Goal: Information Seeking & Learning: Learn about a topic

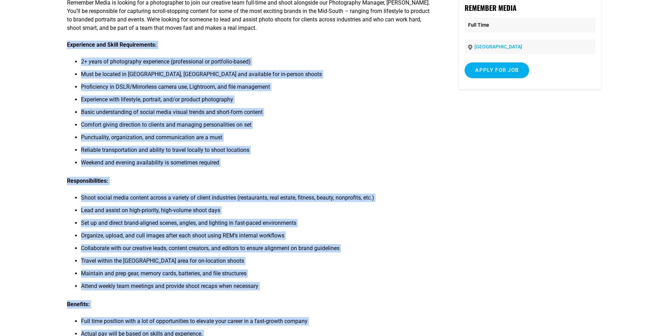
scroll to position [10, 0]
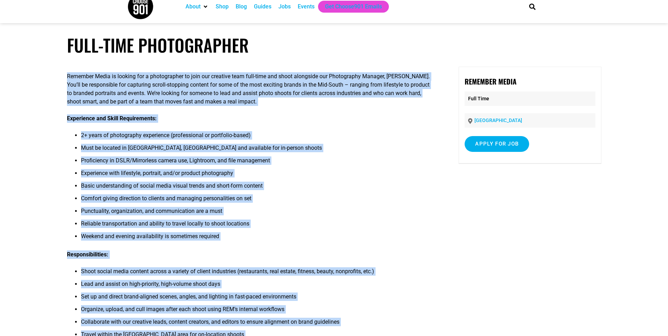
drag, startPoint x: 221, startPoint y: 194, endPoint x: 62, endPoint y: 75, distance: 198.5
click at [62, 75] on article "Full-Time Photographer Remember Media is looking for a photographer to join our…" at bounding box center [334, 307] width 668 height 544
copy div "Loremips Dolor si ametcon adi e seddoeiusmod te inci utl etdolore magn aliq-eni…"
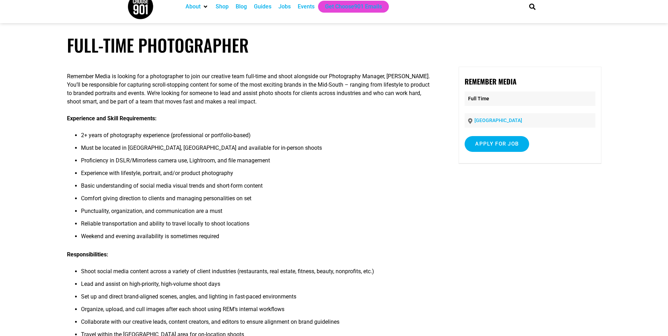
click at [530, 43] on h1 "Full-Time Photographer" at bounding box center [334, 45] width 535 height 21
drag, startPoint x: 94, startPoint y: 149, endPoint x: 185, endPoint y: 154, distance: 91.4
click at [181, 155] on li "Must be located in [GEOGRAPHIC_DATA], [GEOGRAPHIC_DATA] and available for in-pe…" at bounding box center [257, 150] width 352 height 13
drag, startPoint x: 185, startPoint y: 154, endPoint x: 211, endPoint y: 169, distance: 29.9
click at [188, 157] on ul "2+ years of photography experience (professional or portfolio-based) Must be lo…" at bounding box center [250, 188] width 366 height 114
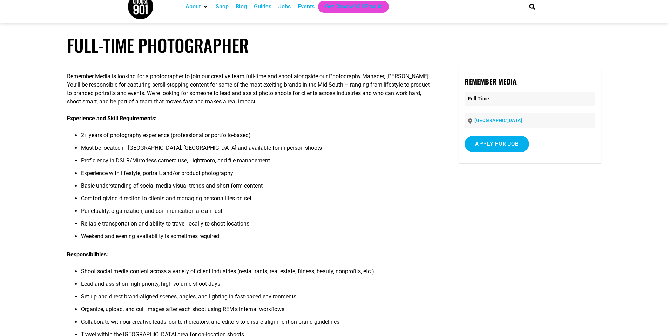
click at [238, 172] on li "Experience with lifestyle, portrait, and/or product photography" at bounding box center [257, 175] width 352 height 13
drag, startPoint x: 250, startPoint y: 161, endPoint x: 207, endPoint y: 149, distance: 44.1
click at [250, 161] on li "Proficiency in DSLR/Mirrorless camera use, Lightroom, and file management" at bounding box center [257, 163] width 352 height 13
drag, startPoint x: 160, startPoint y: 149, endPoint x: 131, endPoint y: 153, distance: 29.4
click at [142, 152] on li "Must be located in [GEOGRAPHIC_DATA], [GEOGRAPHIC_DATA] and available for in-pe…" at bounding box center [257, 150] width 352 height 13
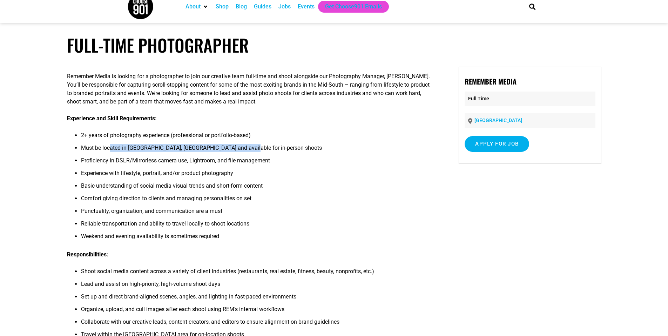
drag, startPoint x: 124, startPoint y: 152, endPoint x: 109, endPoint y: 150, distance: 14.5
click at [109, 150] on li "Must be located in [GEOGRAPHIC_DATA], [GEOGRAPHIC_DATA] and available for in-pe…" at bounding box center [257, 150] width 352 height 13
drag, startPoint x: 113, startPoint y: 152, endPoint x: 172, endPoint y: 155, distance: 59.8
click at [172, 155] on li "Must be located in [GEOGRAPHIC_DATA], [GEOGRAPHIC_DATA] and available for in-pe…" at bounding box center [257, 150] width 352 height 13
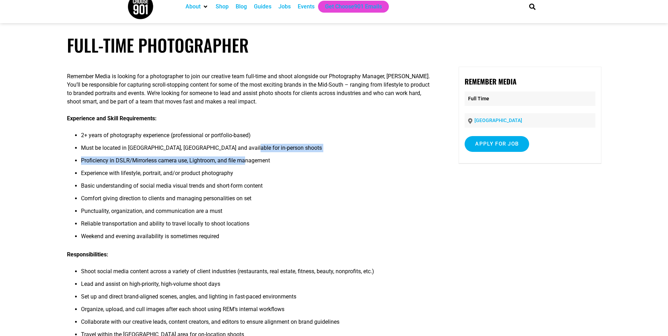
drag, startPoint x: 247, startPoint y: 156, endPoint x: 256, endPoint y: 188, distance: 33.2
click at [252, 165] on ul "2+ years of photography experience (professional or portfolio-based) Must be lo…" at bounding box center [250, 188] width 366 height 114
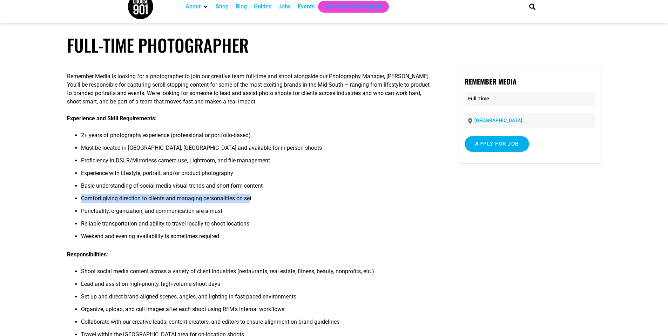
click at [253, 198] on ul "2+ years of photography experience (professional or portfolio-based) Must be lo…" at bounding box center [250, 188] width 366 height 114
drag, startPoint x: 237, startPoint y: 204, endPoint x: 217, endPoint y: 206, distance: 20.1
click at [217, 206] on li "Comfort giving direction to clients and managing personalities on set" at bounding box center [257, 200] width 352 height 13
click at [94, 200] on li "Comfort giving direction to clients and managing personalities on set" at bounding box center [257, 200] width 352 height 13
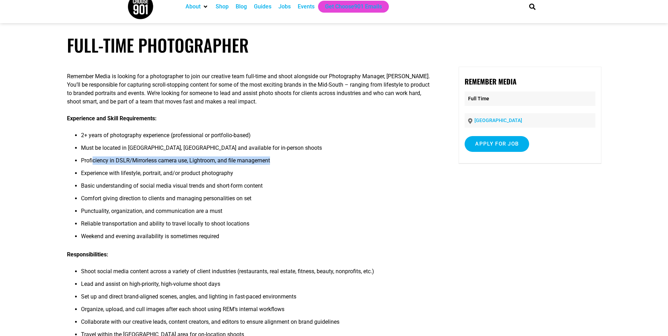
drag, startPoint x: 94, startPoint y: 164, endPoint x: 124, endPoint y: 175, distance: 31.9
click at [116, 172] on ul "2+ years of photography experience (professional or portfolio-based) Must be lo…" at bounding box center [250, 188] width 366 height 114
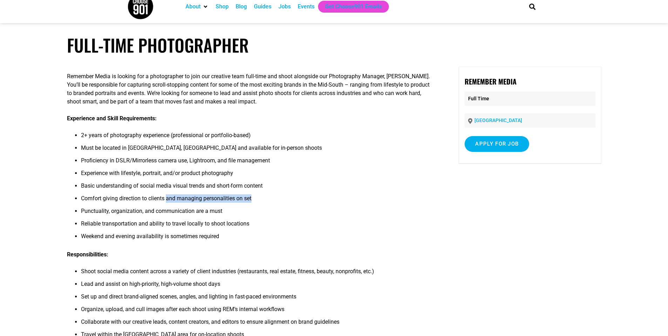
click at [174, 206] on li "Comfort giving direction to clients and managing personalities on set" at bounding box center [257, 200] width 352 height 13
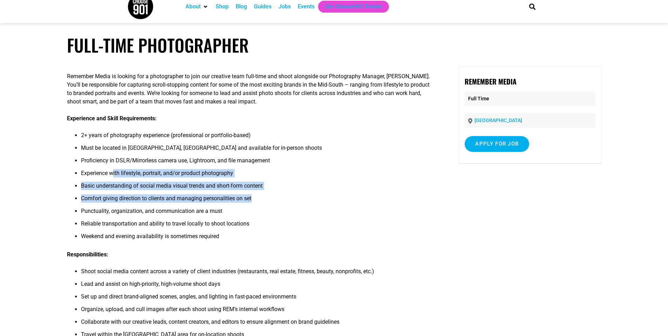
drag, startPoint x: 113, startPoint y: 177, endPoint x: 171, endPoint y: 215, distance: 69.3
click at [167, 212] on ul "2+ years of photography experience (professional or portfolio-based) Must be lo…" at bounding box center [250, 188] width 366 height 114
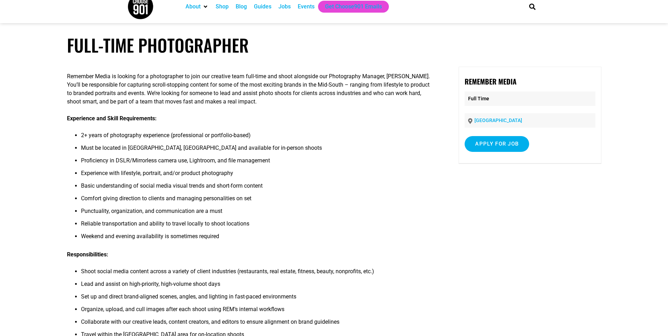
click at [172, 216] on li "Punctuality, organization, and communication are a must" at bounding box center [257, 213] width 352 height 13
drag, startPoint x: 177, startPoint y: 183, endPoint x: 203, endPoint y: 214, distance: 40.6
click at [195, 198] on ul "2+ years of photography experience (professional or portfolio-based) Must be lo…" at bounding box center [250, 188] width 366 height 114
drag, startPoint x: 204, startPoint y: 225, endPoint x: 200, endPoint y: 226, distance: 4.1
click at [204, 225] on li "Reliable transportation and ability to travel locally to shoot locations" at bounding box center [257, 226] width 352 height 13
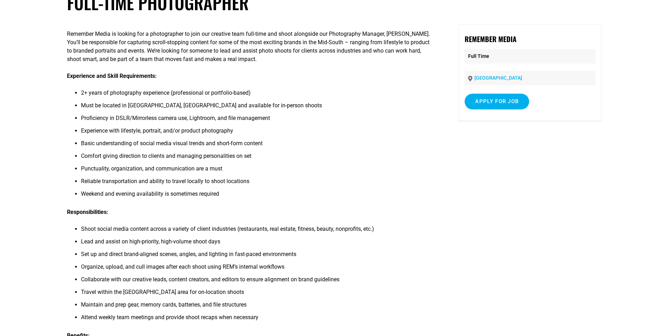
click at [133, 216] on p "Responsibilities:" at bounding box center [250, 212] width 366 height 8
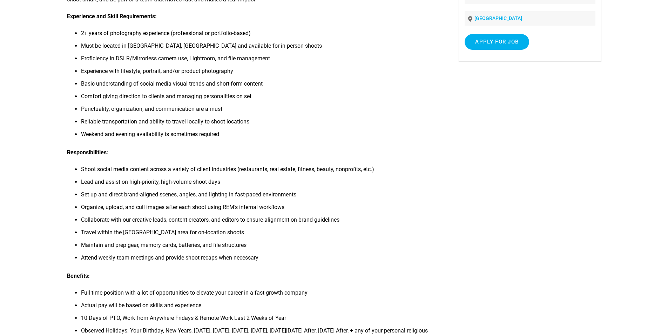
scroll to position [121, 0]
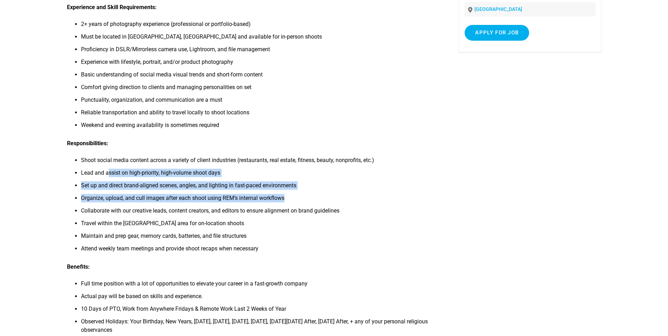
drag, startPoint x: 108, startPoint y: 169, endPoint x: 185, endPoint y: 206, distance: 85.9
click at [185, 204] on ul "Shoot social media content across a variety of client industries (restaurants, …" at bounding box center [250, 206] width 366 height 101
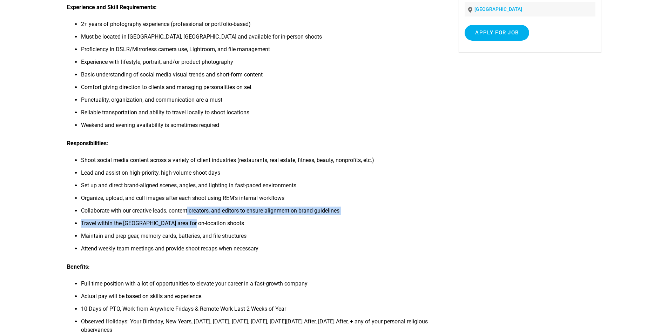
click at [194, 221] on ul "Shoot social media content across a variety of client industries (restaurants, …" at bounding box center [250, 206] width 366 height 101
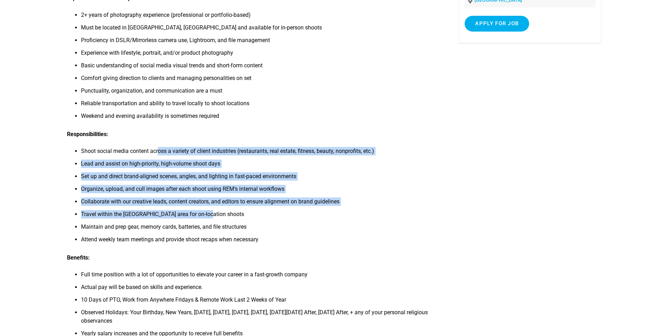
drag, startPoint x: 160, startPoint y: 148, endPoint x: 213, endPoint y: 213, distance: 83.7
click at [213, 213] on ul "Shoot social media content across a variety of client industries (restaurants, …" at bounding box center [250, 197] width 366 height 101
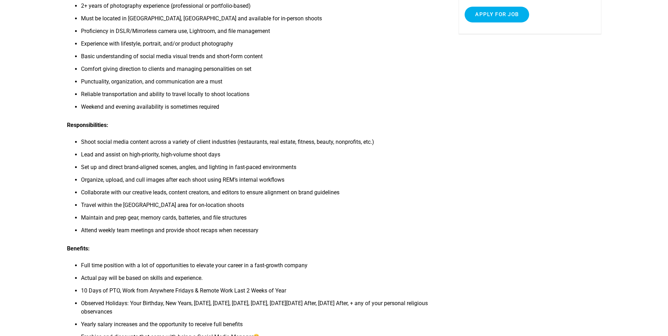
click at [176, 122] on p "Responsibilities:" at bounding box center [250, 125] width 366 height 8
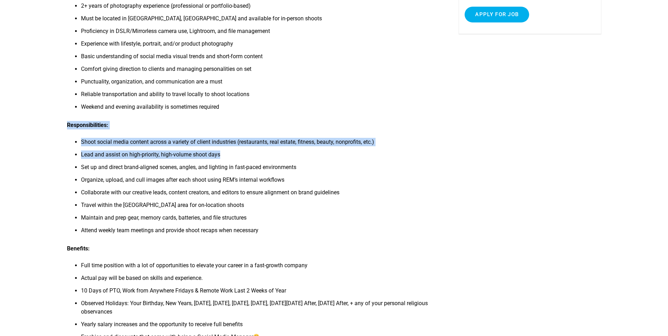
drag, startPoint x: 226, startPoint y: 120, endPoint x: 272, endPoint y: 182, distance: 77.1
click at [266, 177] on div "Remember Media is looking for a photographer to join our creative team full-tim…" at bounding box center [250, 188] width 366 height 503
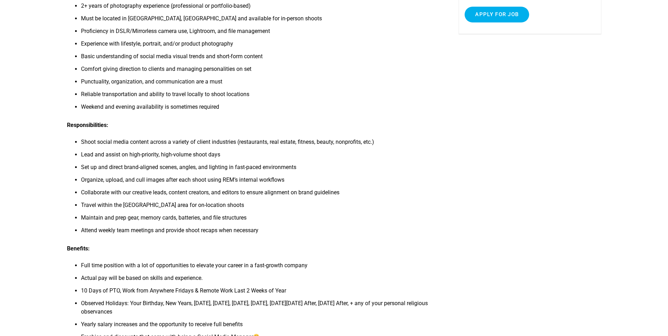
click at [275, 228] on li "Attend weekly team meetings and provide shoot recaps when necessary" at bounding box center [257, 232] width 352 height 13
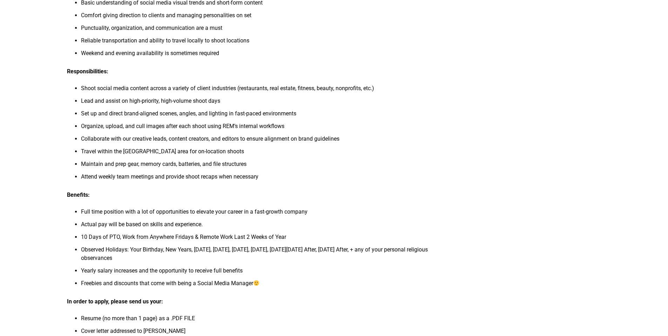
scroll to position [252, 0]
